Goal: Obtain resource: Download file/media

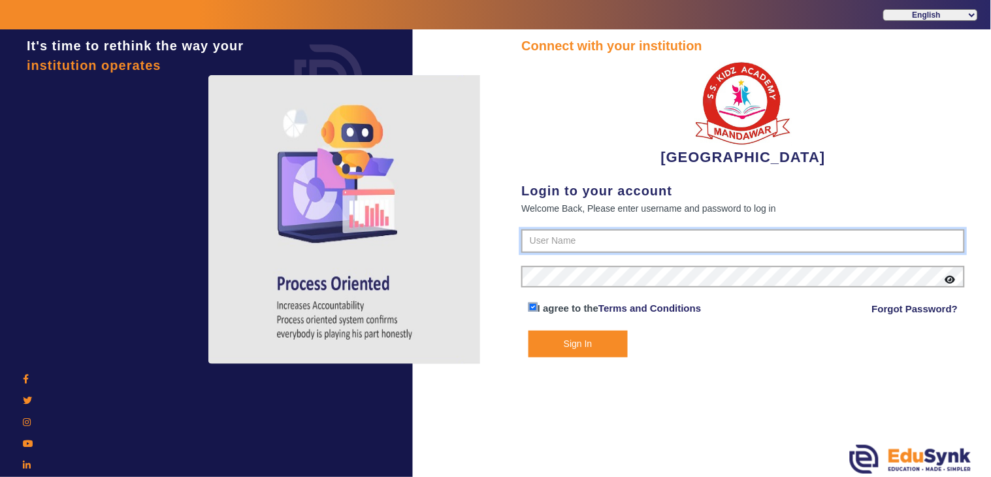
type input "9928895959"
click at [571, 331] on button "Sign In" at bounding box center [578, 344] width 99 height 27
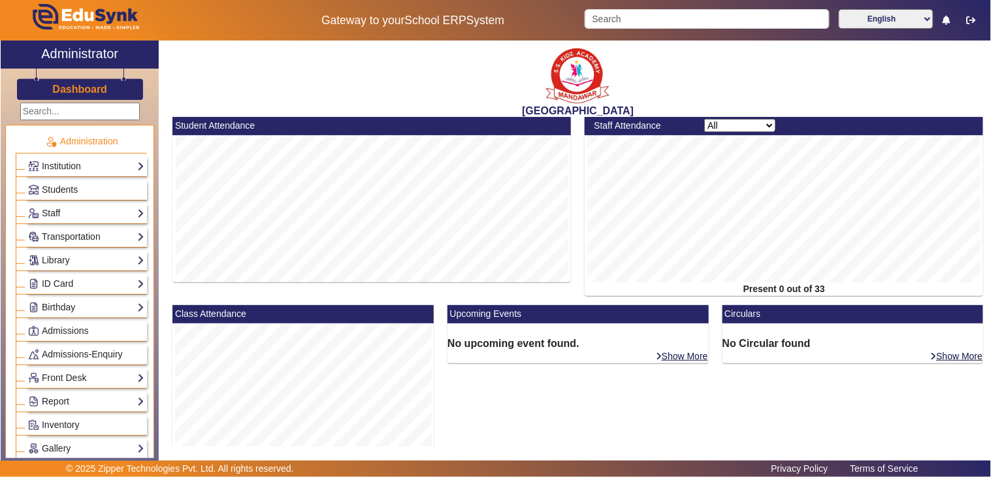
scroll to position [252, 0]
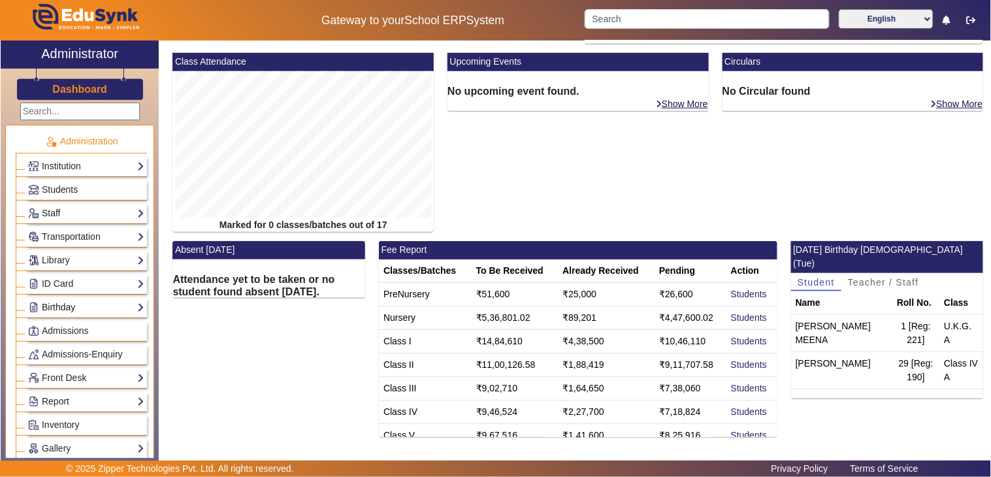
click at [61, 304] on link "Birthday" at bounding box center [86, 307] width 116 height 15
click at [48, 329] on link "Students" at bounding box center [53, 325] width 36 height 10
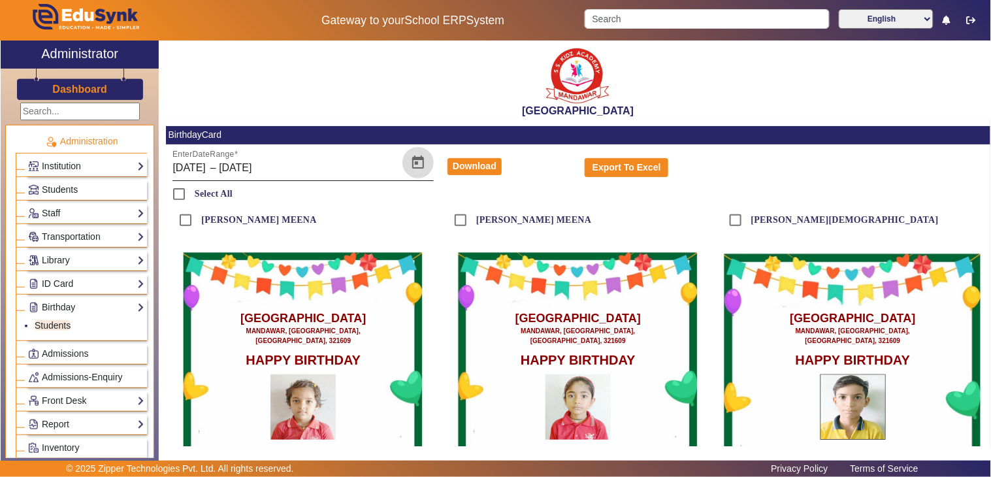
click at [420, 158] on span "Open calendar" at bounding box center [417, 162] width 31 height 31
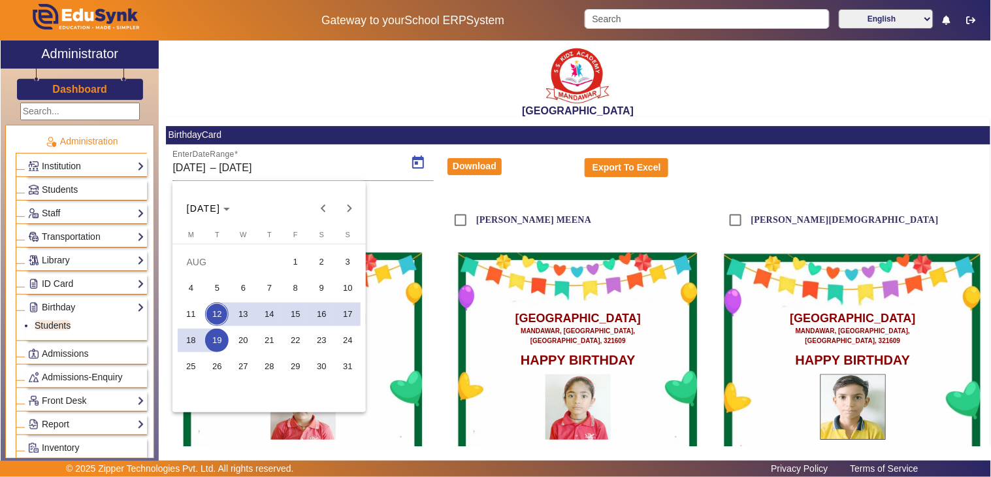
click at [214, 308] on span "12" at bounding box center [217, 314] width 24 height 24
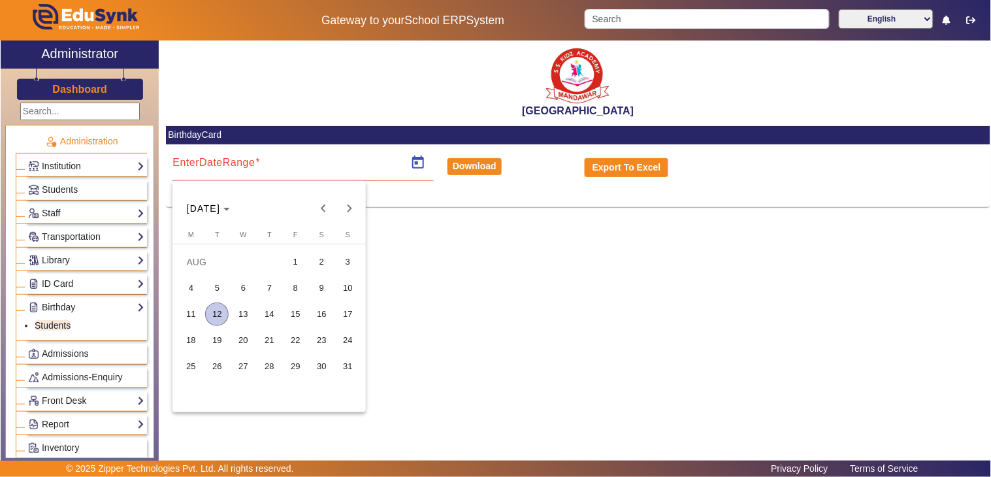
click at [216, 311] on span "12" at bounding box center [217, 314] width 24 height 24
type input "12/08/2025"
click at [216, 311] on span "12" at bounding box center [217, 314] width 24 height 24
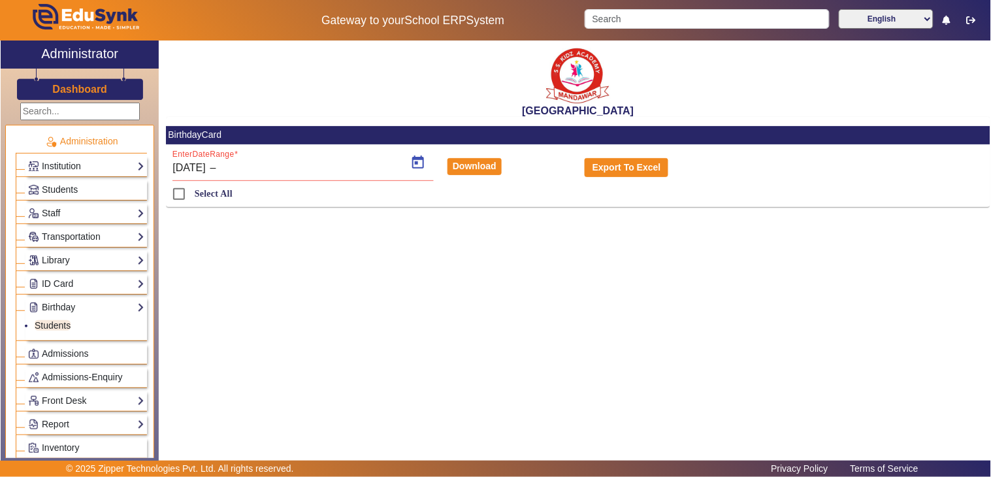
type input "12/08/2025"
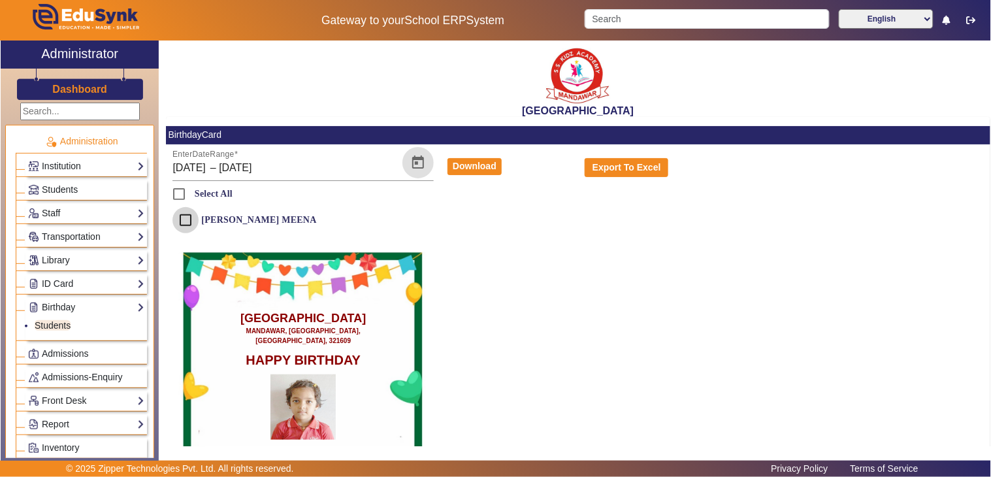
click at [186, 220] on input "[PERSON_NAME] MEENA" at bounding box center [185, 220] width 26 height 26
checkbox input "true"
click at [470, 159] on button "Download" at bounding box center [475, 166] width 54 height 17
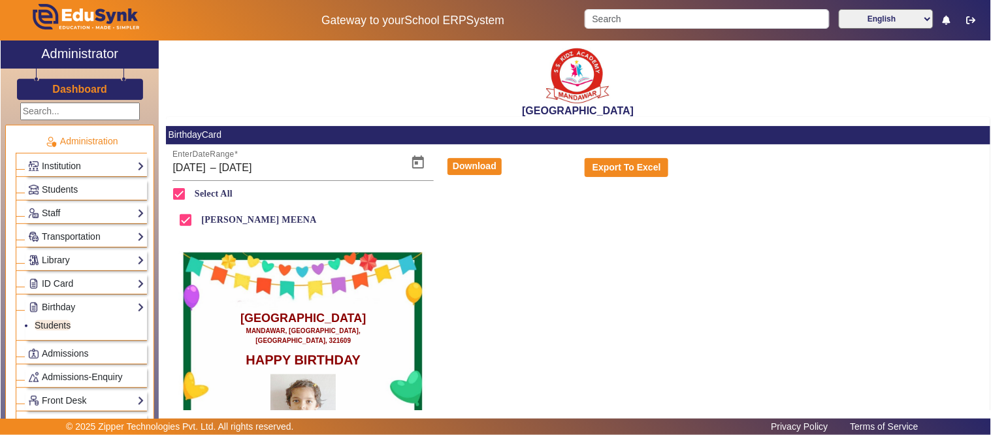
click at [84, 83] on h3 "Dashboard" at bounding box center [79, 89] width 55 height 12
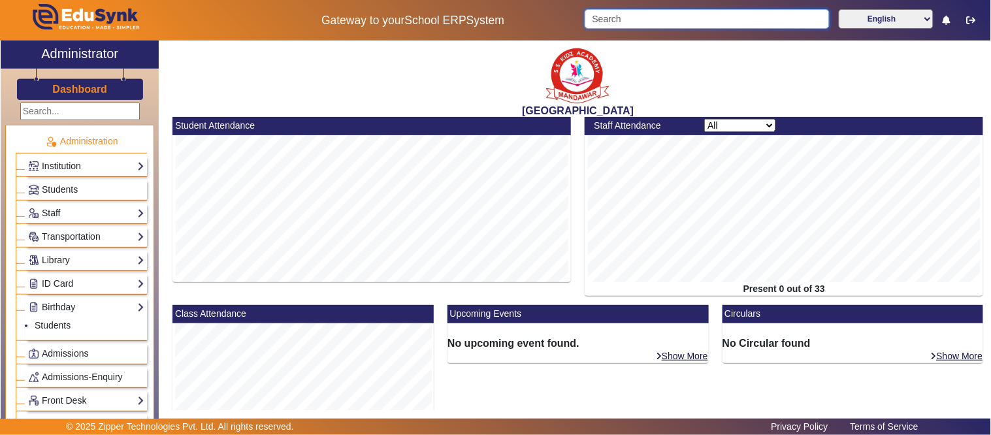
click at [668, 15] on input "Search" at bounding box center [707, 19] width 244 height 20
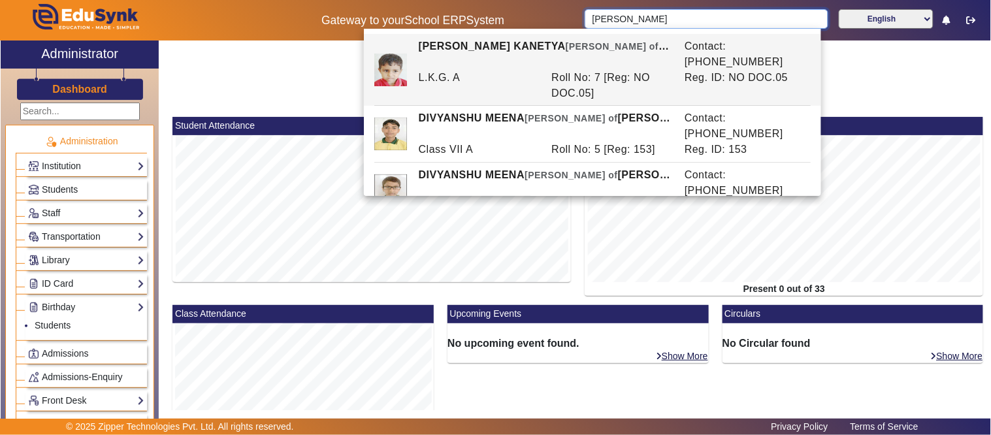
type input "divyanshu"
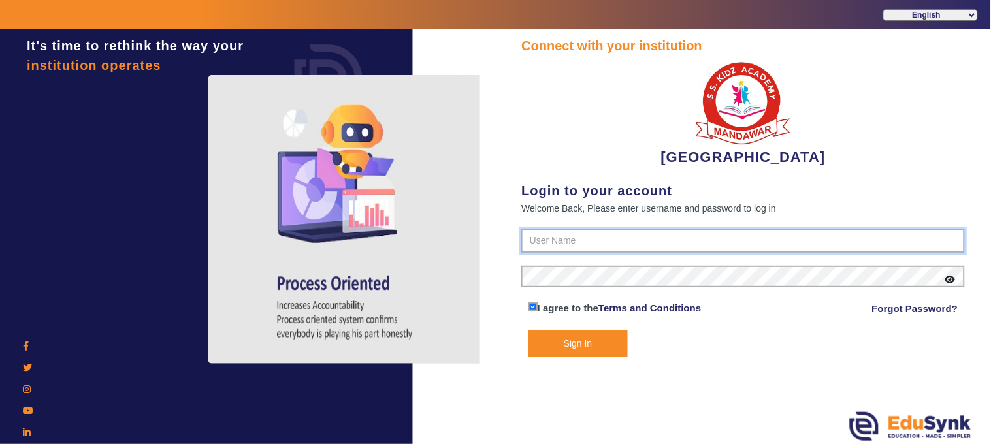
type input "9928895959"
click at [612, 348] on button "Sign In" at bounding box center [578, 344] width 99 height 27
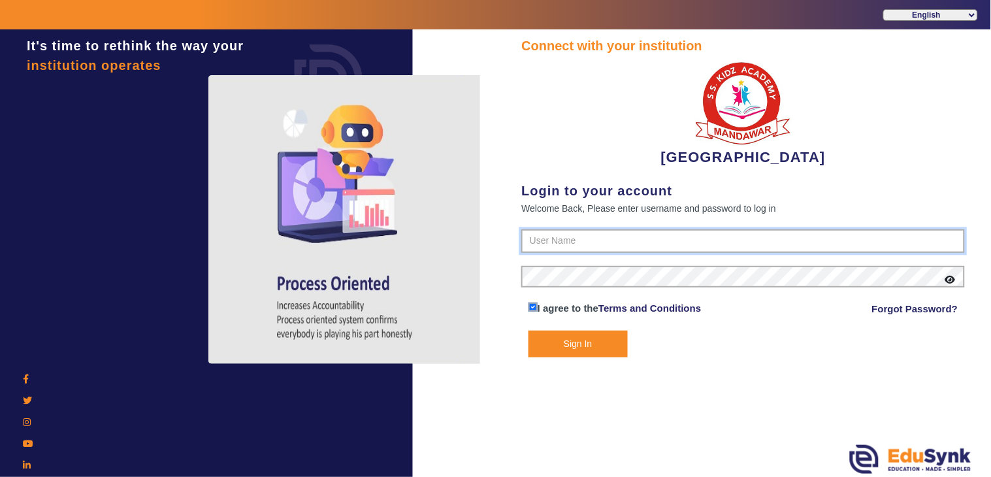
type input "9928895959"
click at [584, 345] on button "Sign In" at bounding box center [578, 344] width 99 height 27
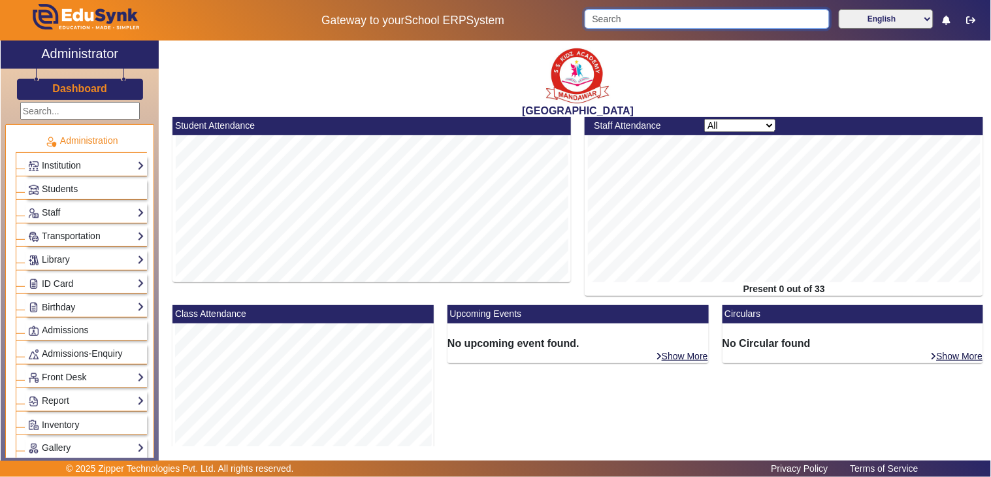
click at [630, 27] on input "Search" at bounding box center [707, 19] width 244 height 20
click at [617, 14] on input "Search" at bounding box center [707, 19] width 244 height 20
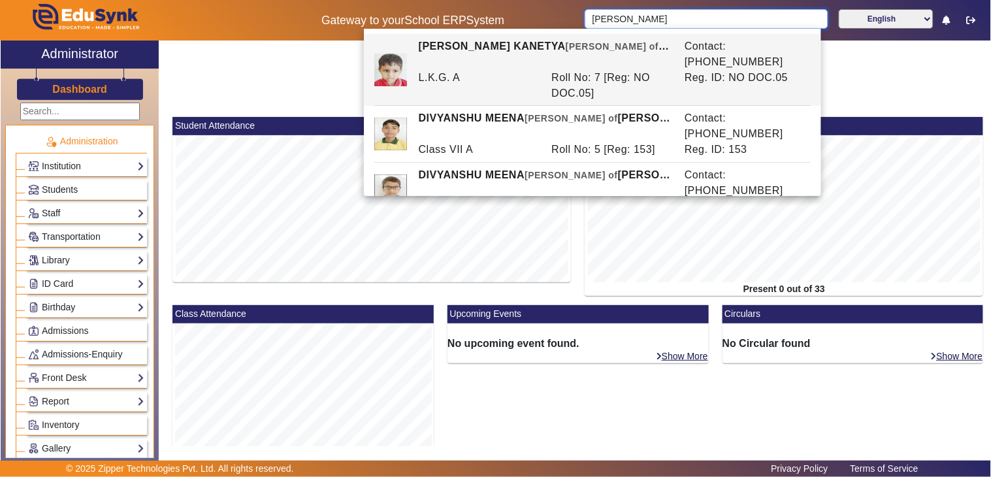
type input "[PERSON_NAME]"
